Goal: Task Accomplishment & Management: Use online tool/utility

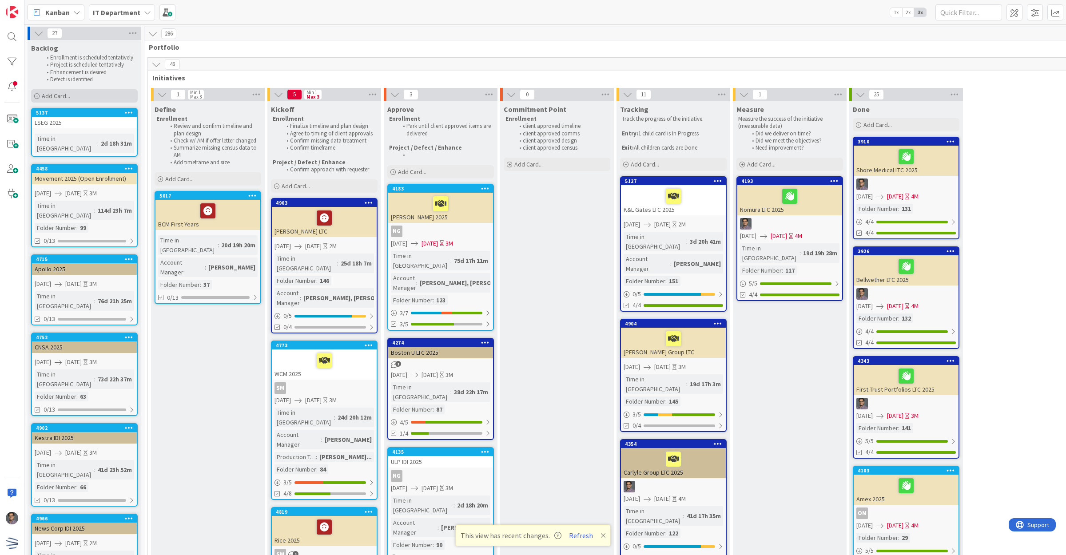
click at [67, 98] on span "Add Card..." at bounding box center [56, 96] width 28 height 8
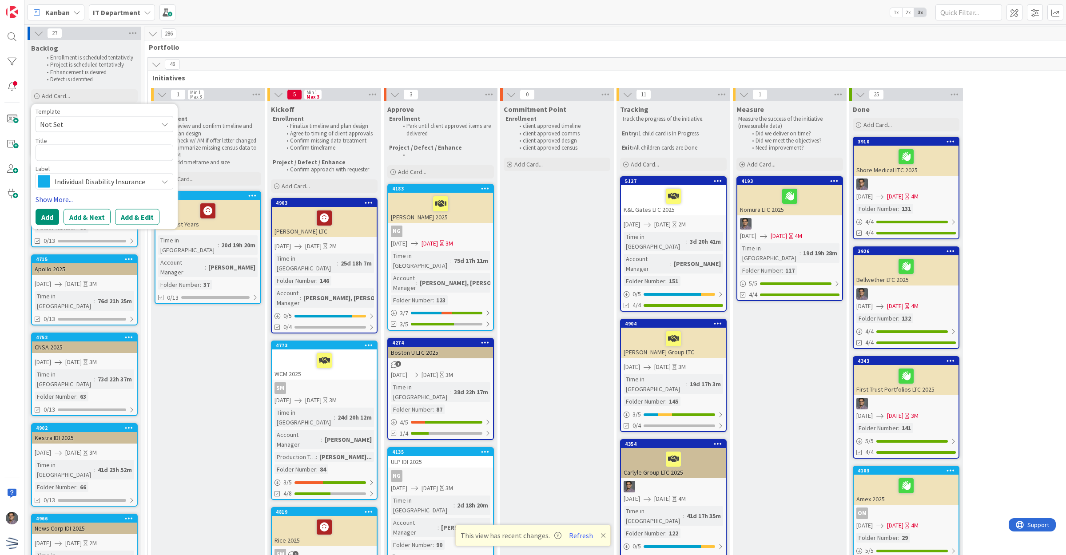
click at [65, 200] on link "Show More..." at bounding box center [105, 199] width 138 height 11
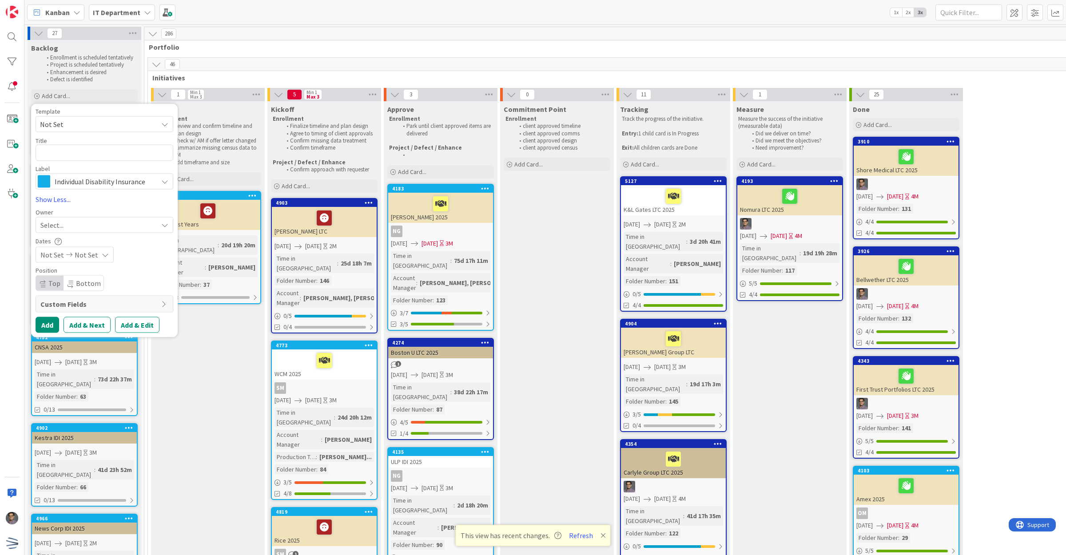
click at [113, 175] on span "Individual Disability Insurance" at bounding box center [104, 181] width 99 height 12
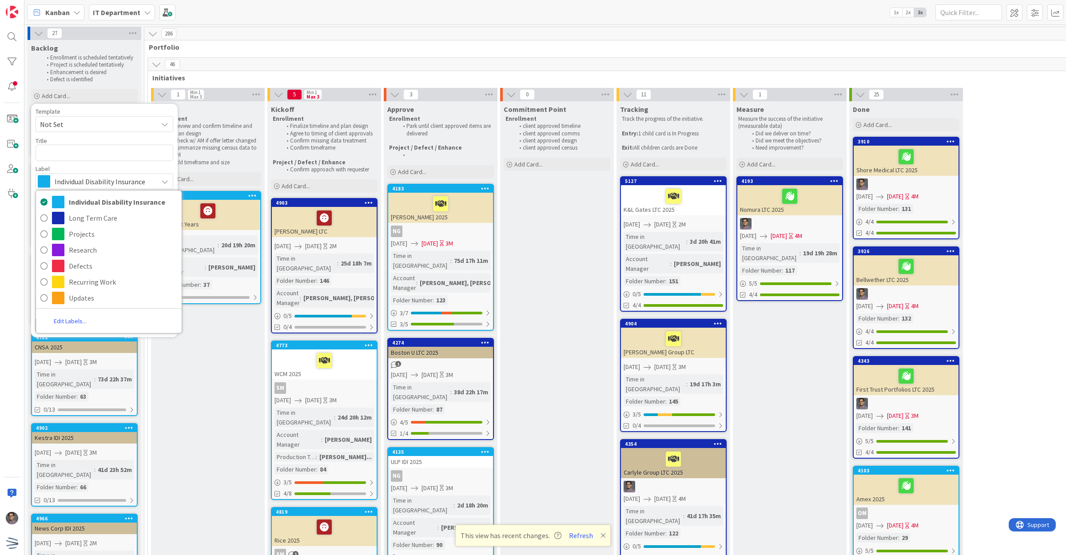
click at [111, 183] on span "Individual Disability Insurance" at bounding box center [104, 181] width 99 height 12
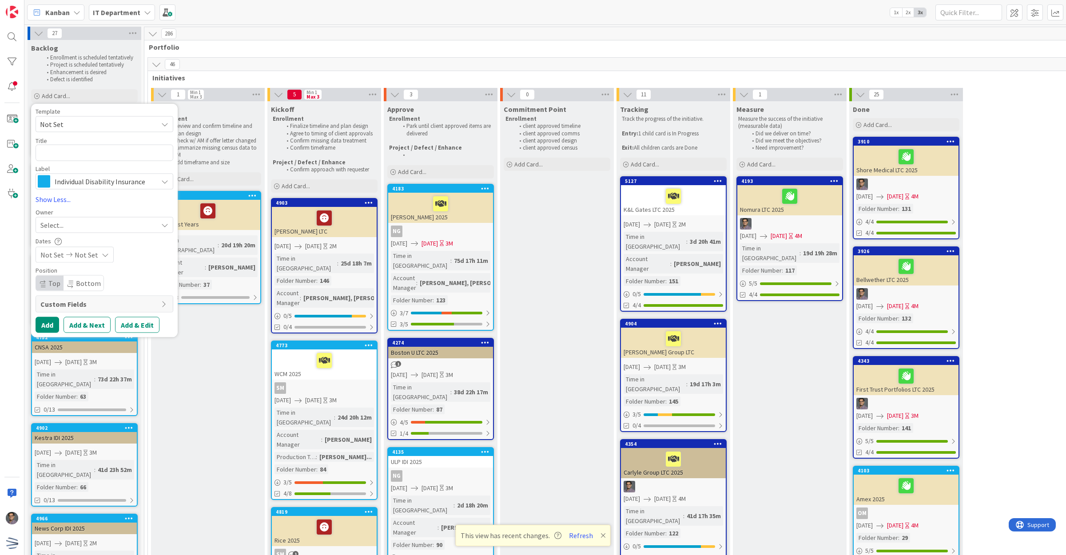
click at [91, 122] on span "Not Set" at bounding box center [95, 125] width 111 height 12
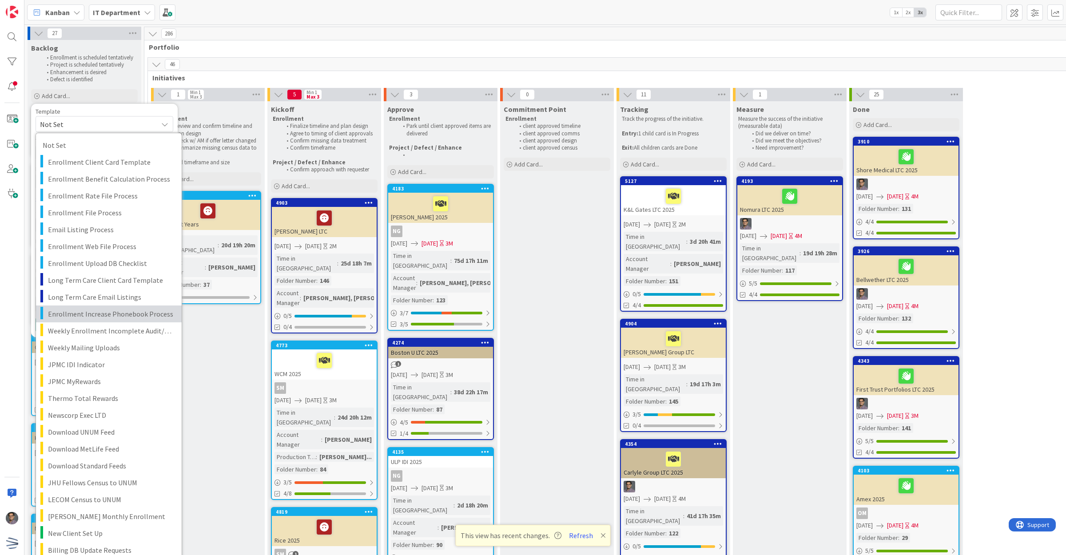
scroll to position [167, 0]
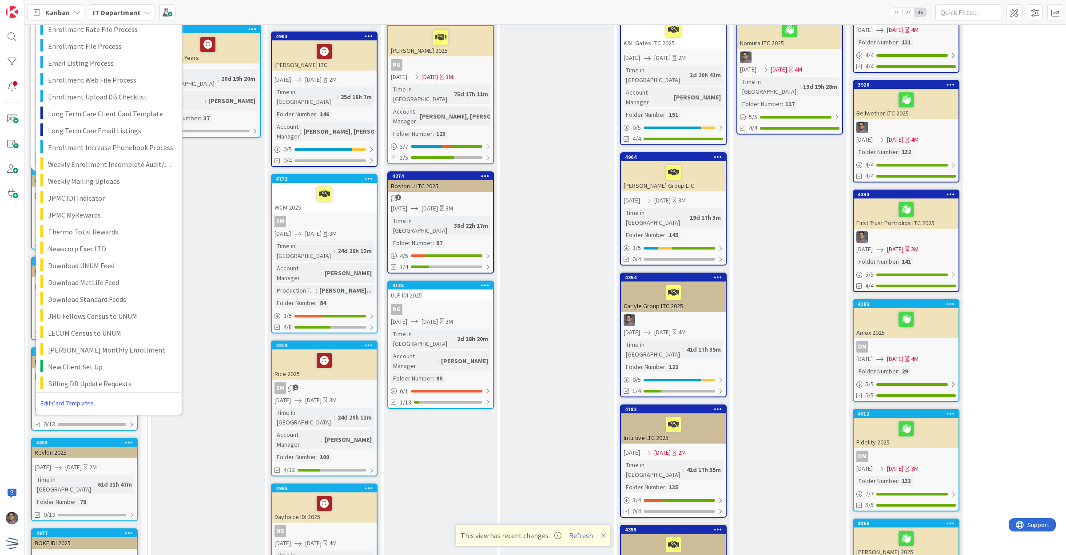
click at [68, 402] on link "Edit Card Templates" at bounding box center [67, 403] width 62 height 16
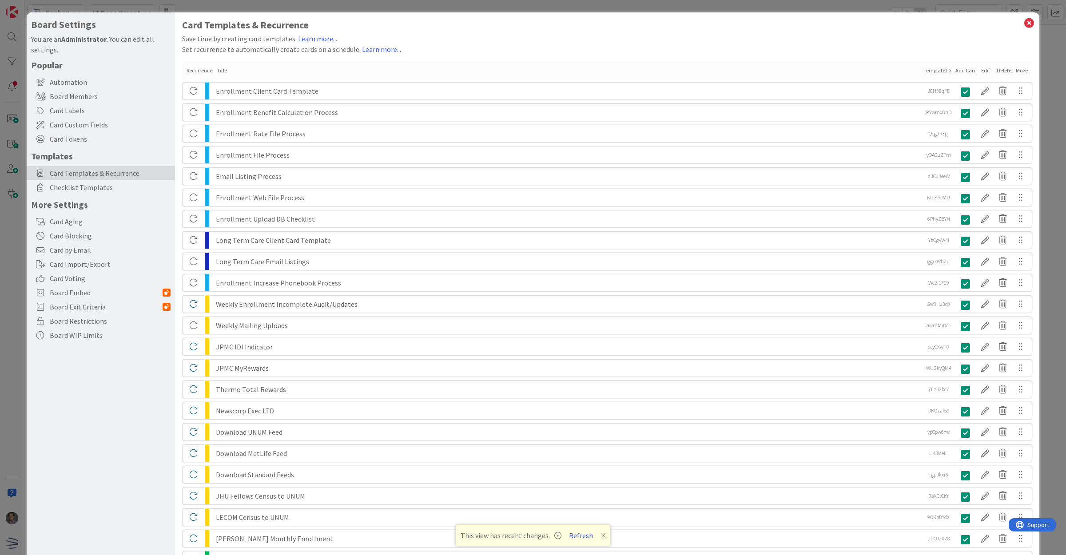
click at [576, 538] on button "Refresh" at bounding box center [581, 536] width 30 height 12
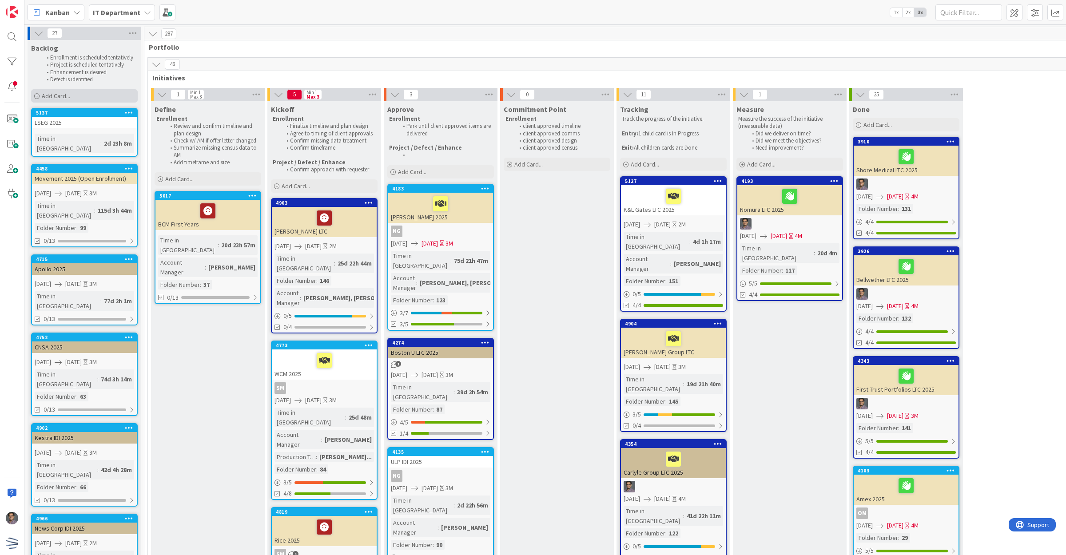
click at [69, 100] on div "Add Card..." at bounding box center [84, 95] width 107 height 13
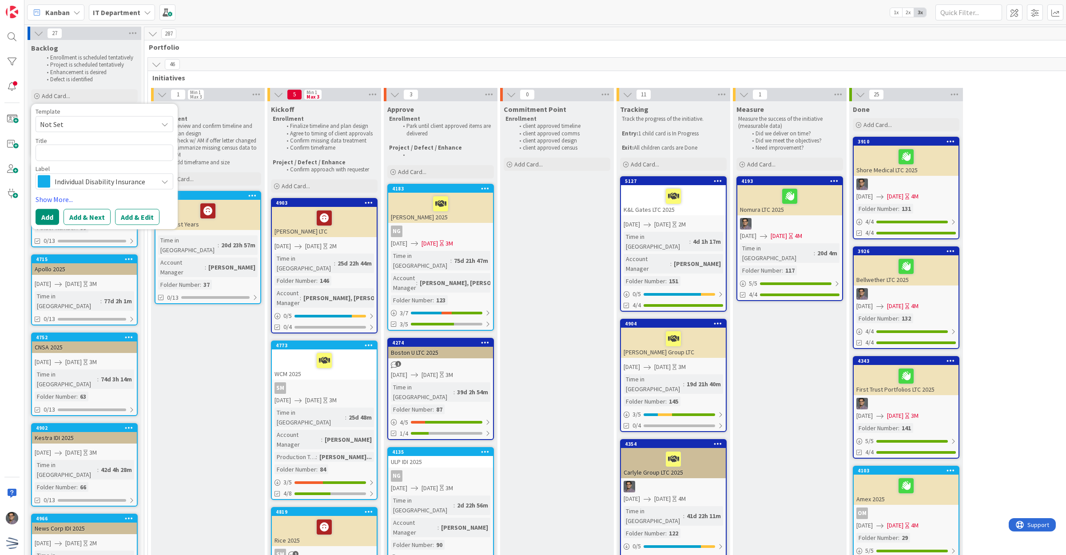
click at [76, 124] on span "Not Set" at bounding box center [95, 125] width 111 height 12
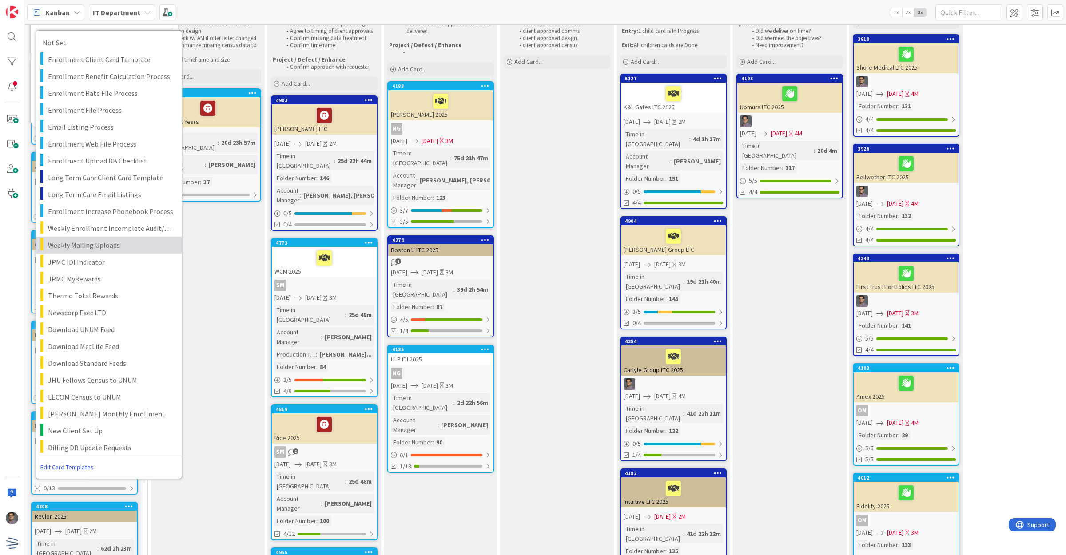
scroll to position [222, 0]
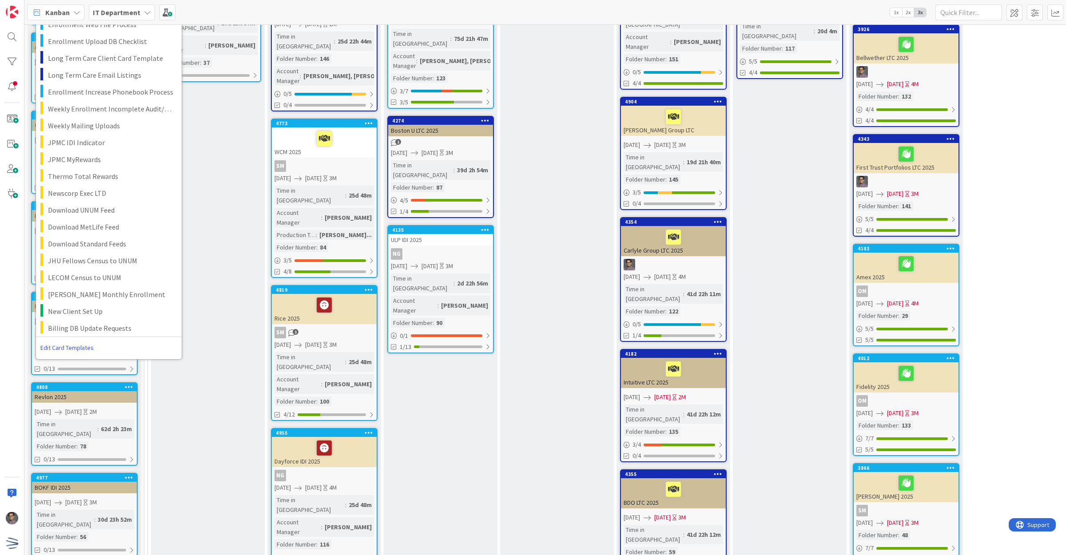
click at [58, 343] on link "Edit Card Templates" at bounding box center [67, 348] width 62 height 16
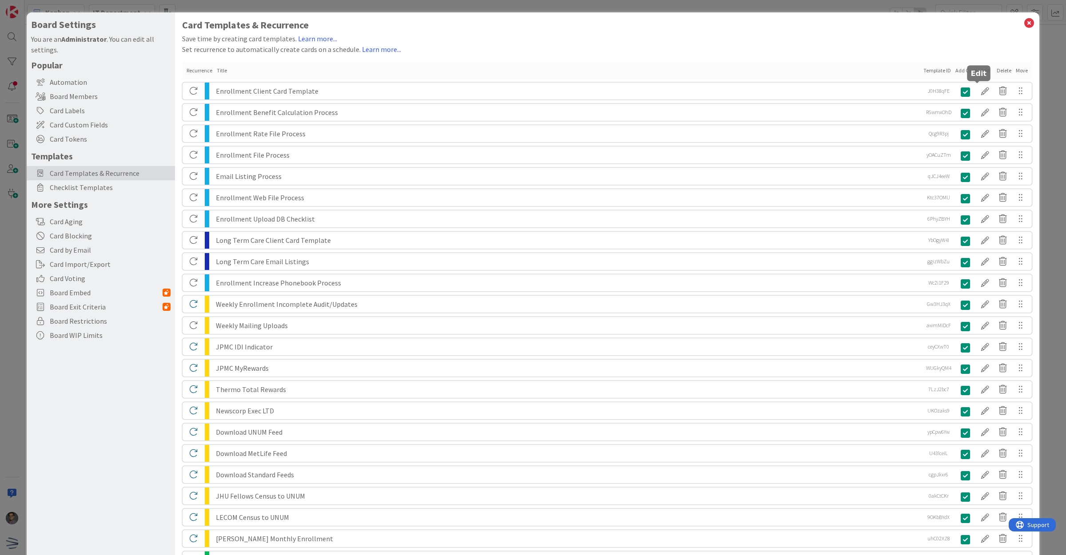
click at [977, 87] on div at bounding box center [985, 90] width 18 height 15
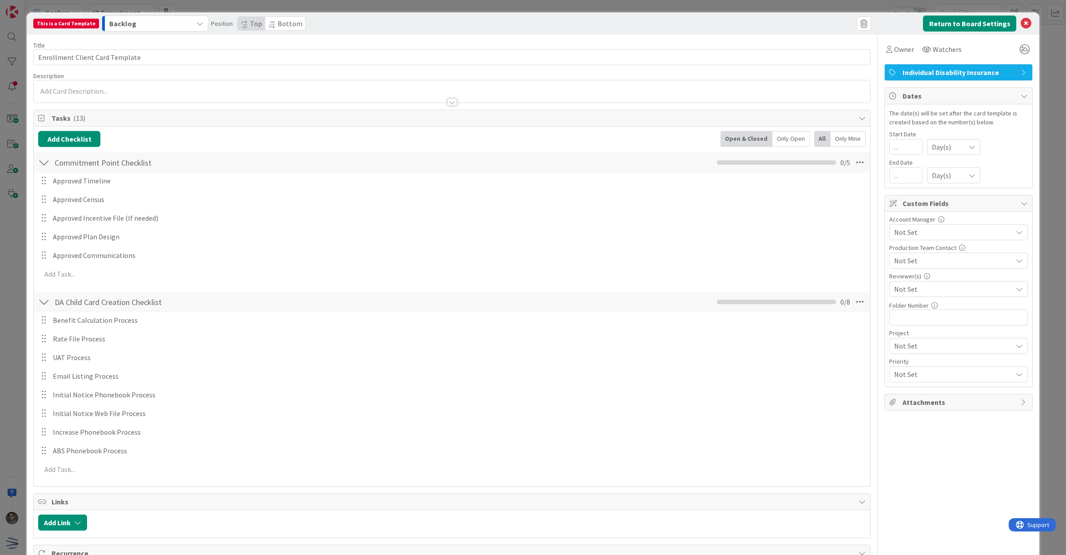
scroll to position [111, 0]
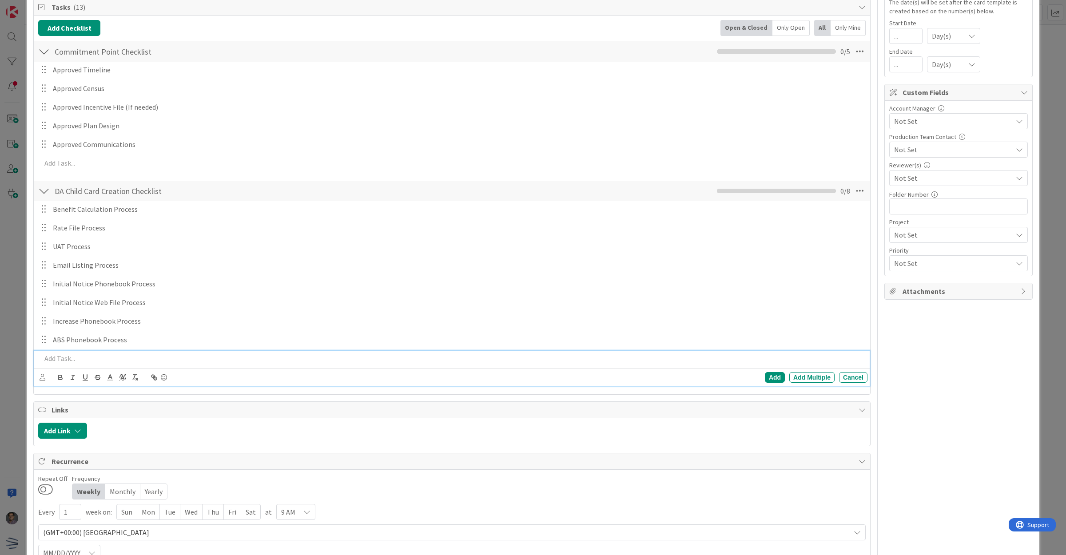
click at [71, 362] on p at bounding box center [452, 358] width 822 height 10
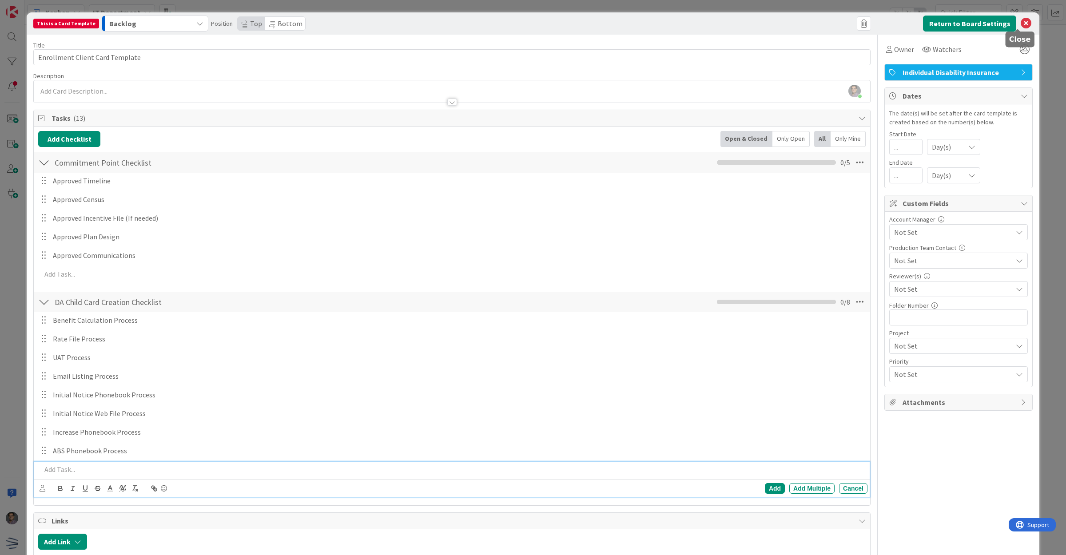
click at [1020, 22] on icon at bounding box center [1025, 23] width 11 height 11
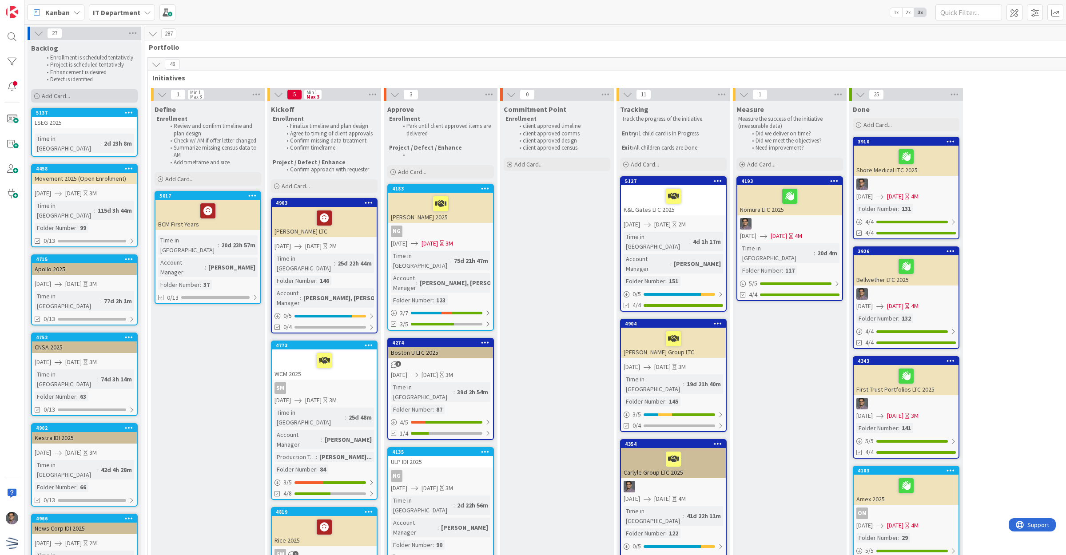
click at [69, 90] on div "Add Card..." at bounding box center [84, 95] width 107 height 13
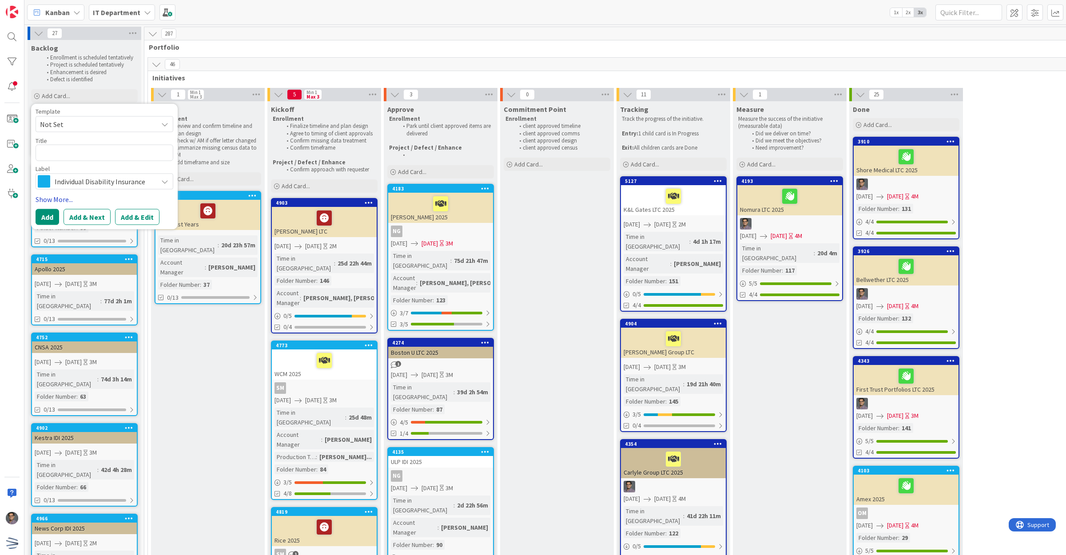
click at [58, 199] on link "Show More..." at bounding box center [105, 199] width 138 height 11
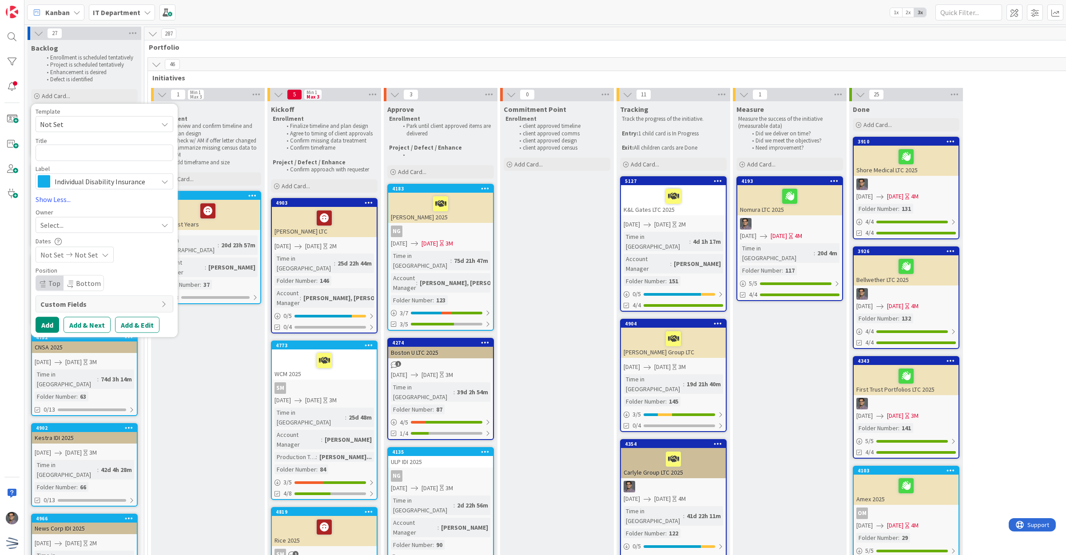
click at [69, 117] on span "Not Set" at bounding box center [105, 124] width 138 height 16
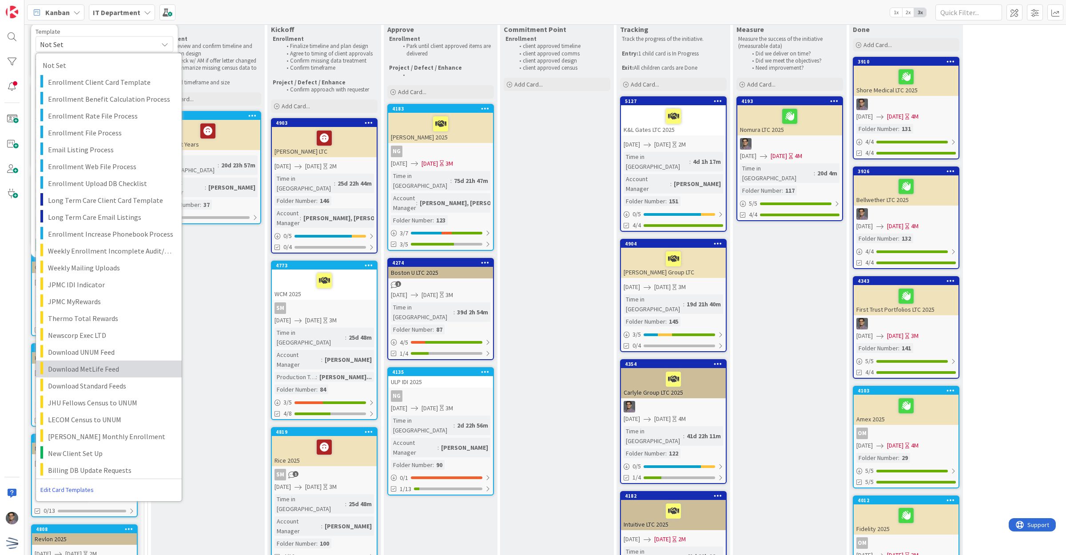
scroll to position [167, 0]
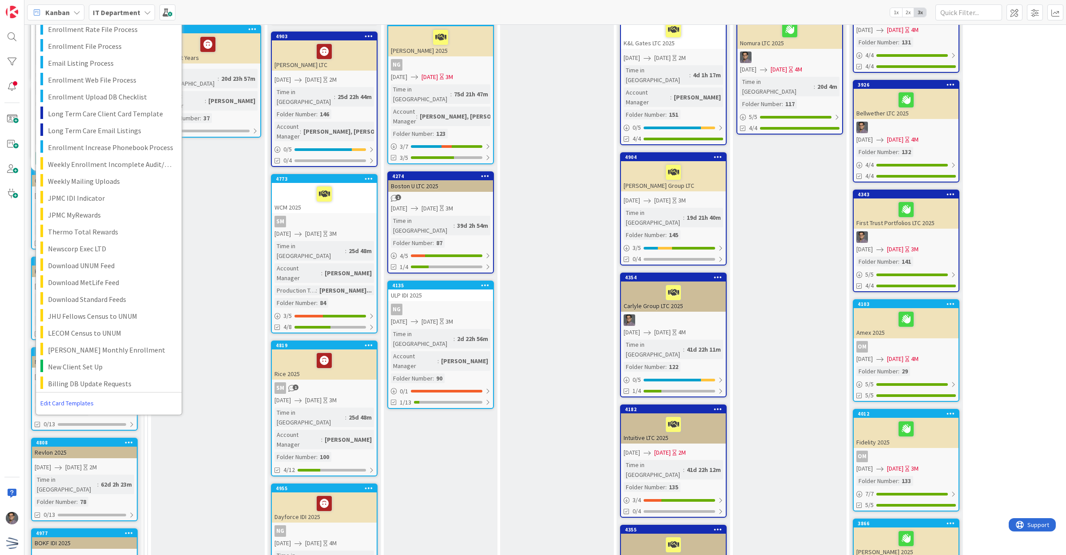
click at [69, 403] on link "Edit Card Templates" at bounding box center [67, 403] width 62 height 16
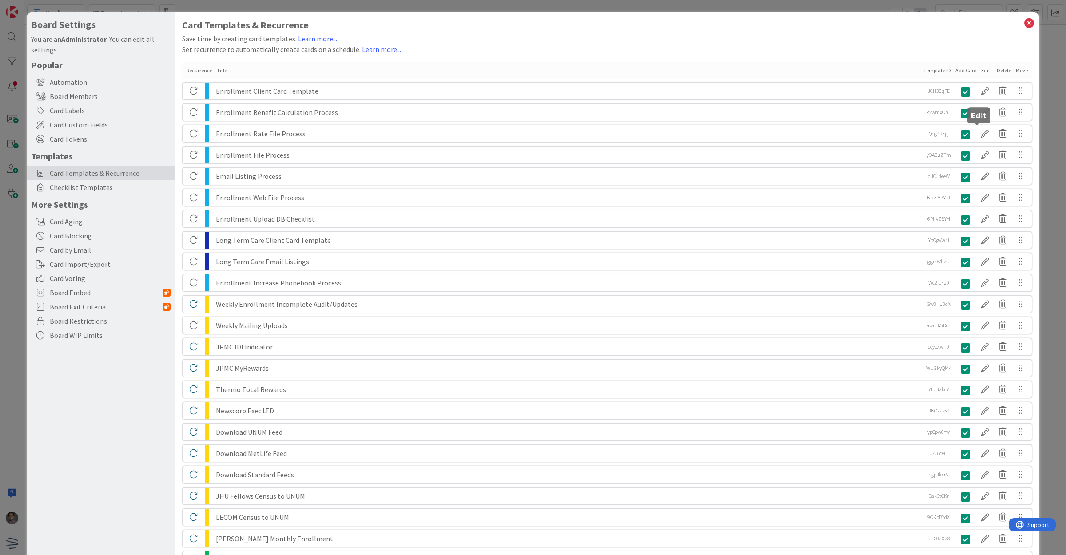
click at [977, 132] on div at bounding box center [985, 133] width 18 height 15
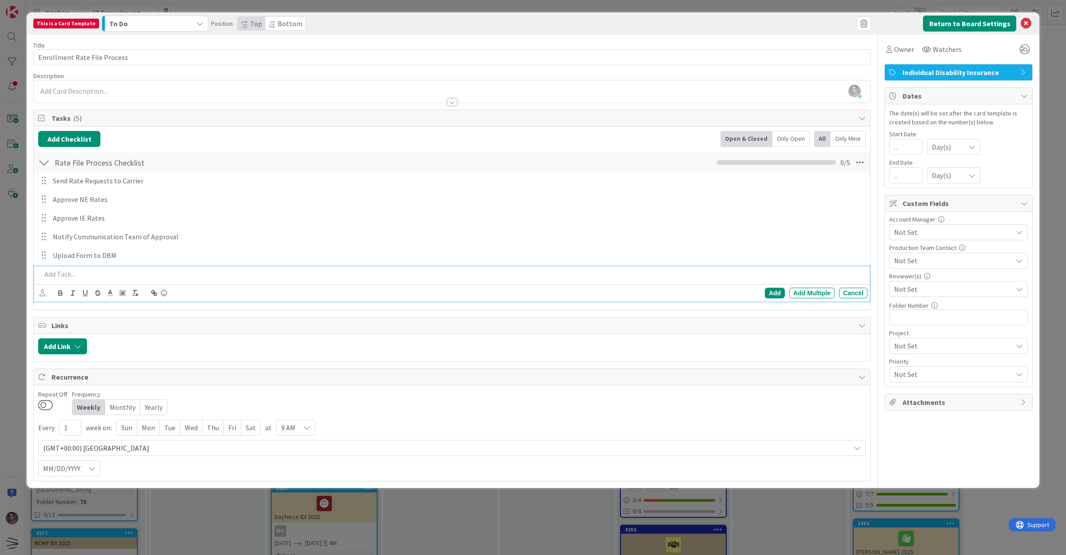
click at [67, 274] on p at bounding box center [452, 274] width 822 height 10
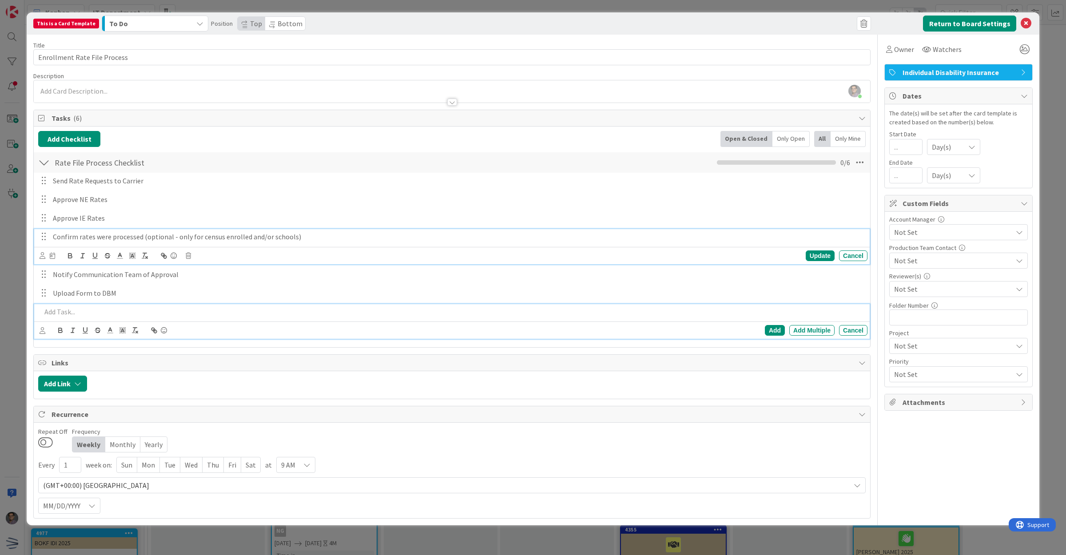
click at [299, 238] on p "Confirm rates were processed (optional - only for census enrolled and/or school…" at bounding box center [458, 237] width 811 height 10
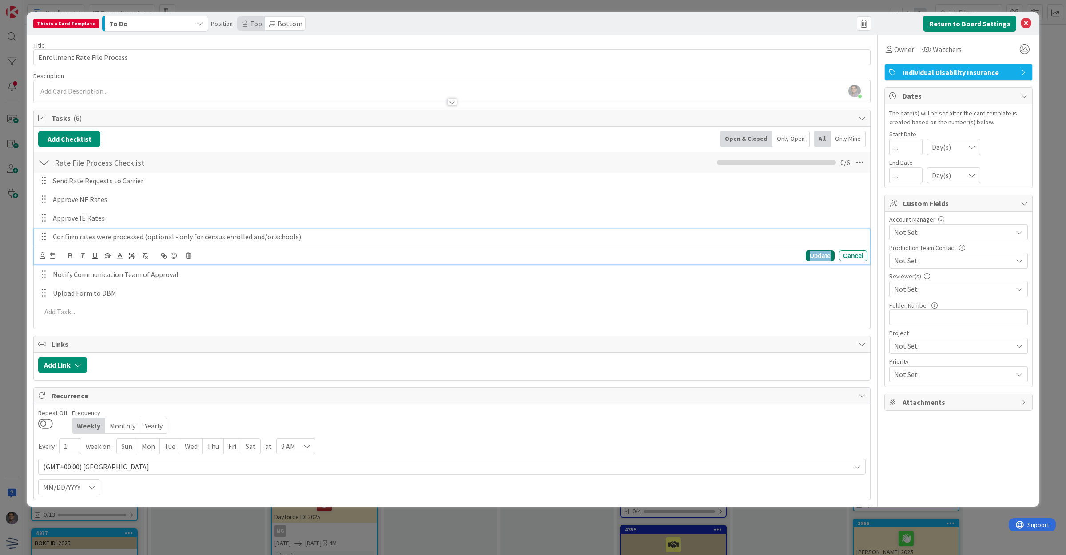
click at [826, 258] on div "Update" at bounding box center [820, 255] width 29 height 11
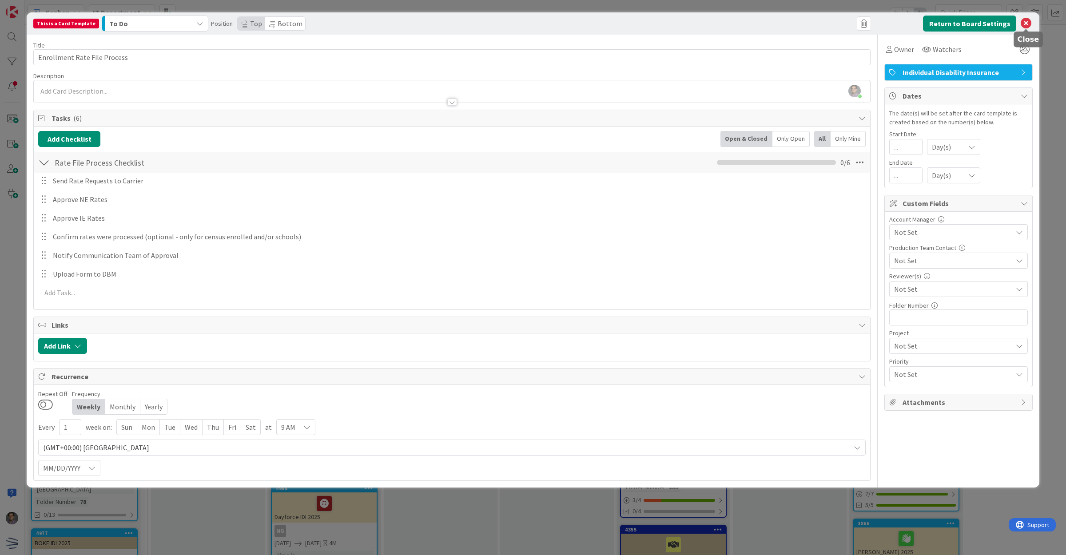
click at [1024, 23] on icon at bounding box center [1025, 23] width 11 height 11
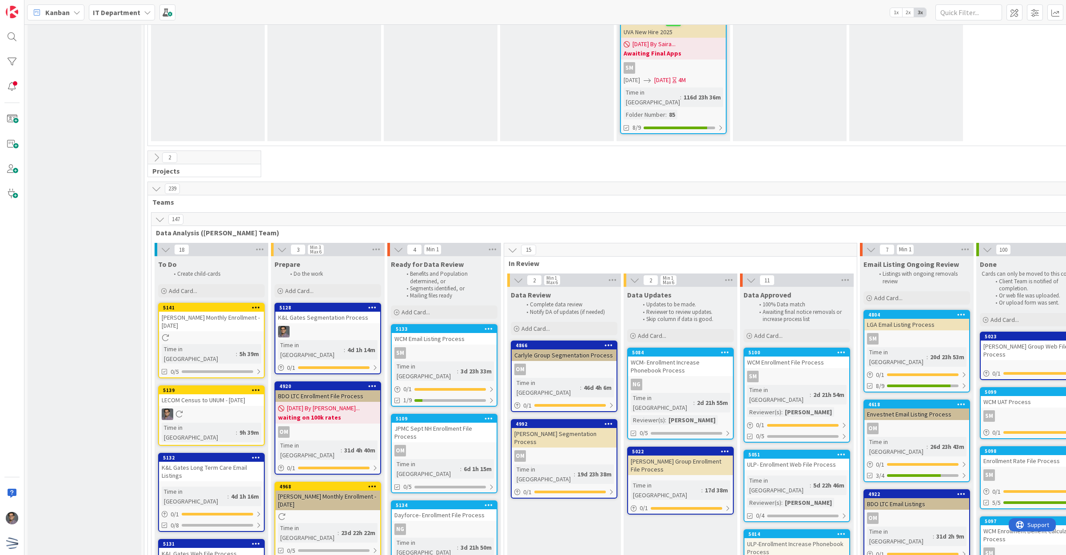
scroll to position [1427, 0]
